Goal: Task Accomplishment & Management: Complete application form

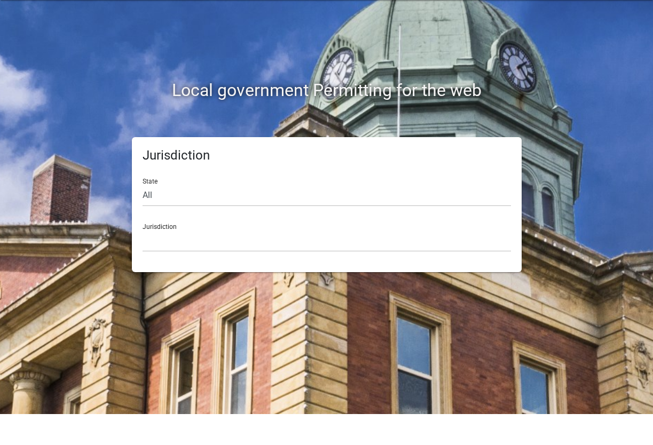
click at [194, 246] on div "Jurisdiction [GEOGRAPHIC_DATA], [US_STATE] [GEOGRAPHIC_DATA], [US_STATE][PERSON…" at bounding box center [327, 264] width 368 height 37
select select "[US_STATE]"
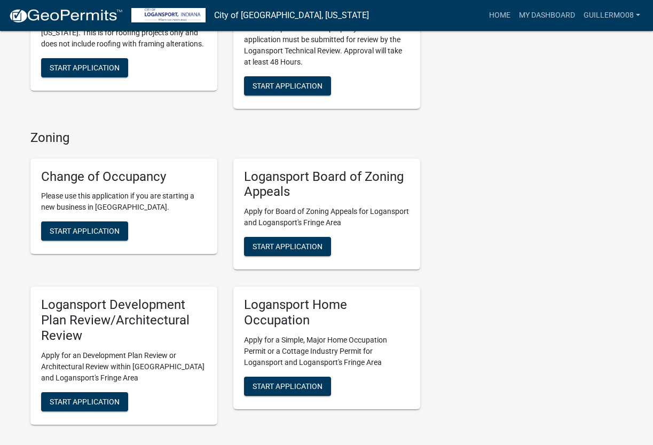
scroll to position [710, 0]
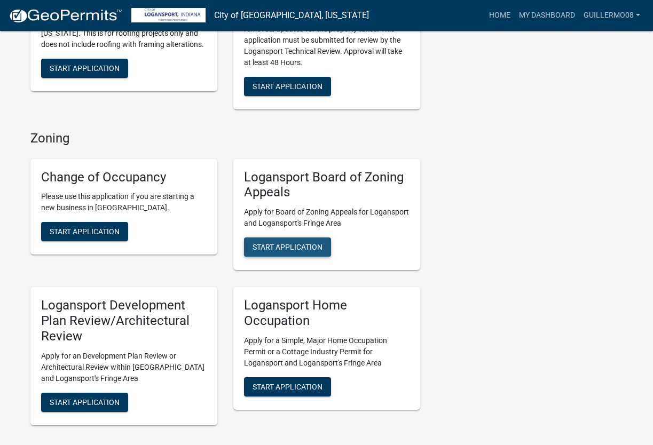
click at [308, 243] on span "Start Application" at bounding box center [288, 247] width 70 height 9
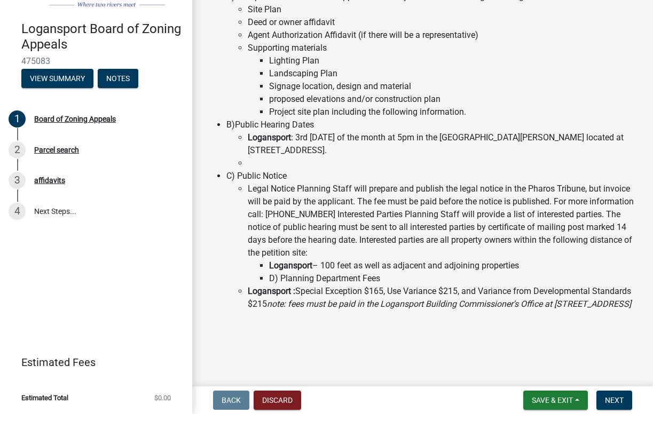
scroll to position [105, 0]
click at [607, 427] on span "Next" at bounding box center [614, 431] width 19 height 9
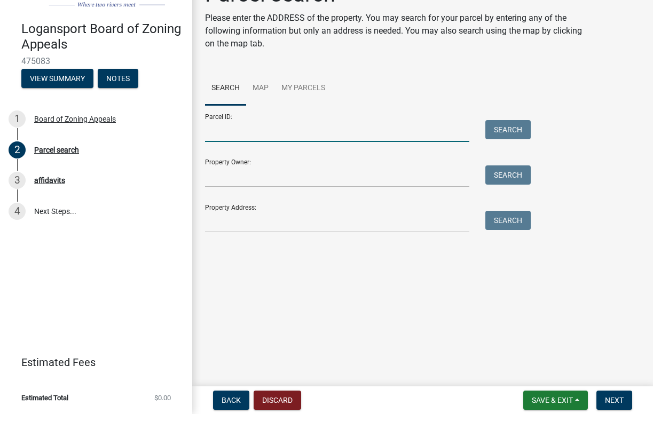
click at [273, 151] on input "Parcel ID:" at bounding box center [337, 162] width 264 height 22
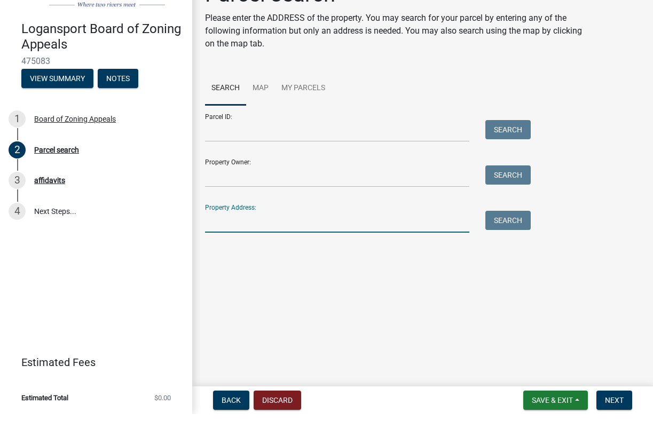
click at [273, 242] on input "Property Address:" at bounding box center [337, 253] width 264 height 22
type input "308 E Colfax"
drag, startPoint x: 273, startPoint y: 213, endPoint x: 307, endPoint y: 239, distance: 42.9
click at [307, 239] on div "Parcel search Please enter the ADDRESS of the property. You may search for your…" at bounding box center [422, 143] width 451 height 261
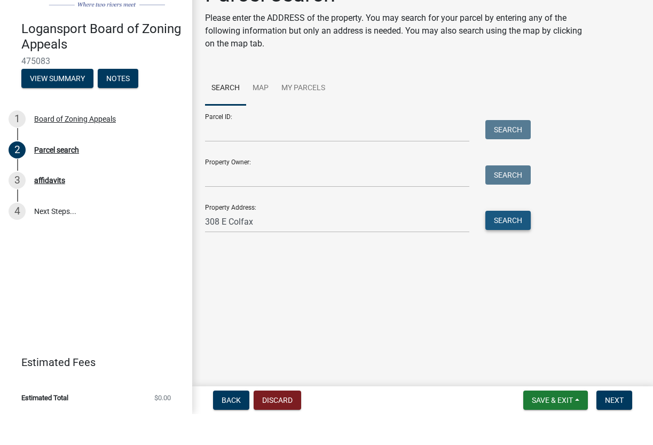
click at [507, 242] on button "Search" at bounding box center [507, 251] width 45 height 19
